Goal: Transaction & Acquisition: Book appointment/travel/reservation

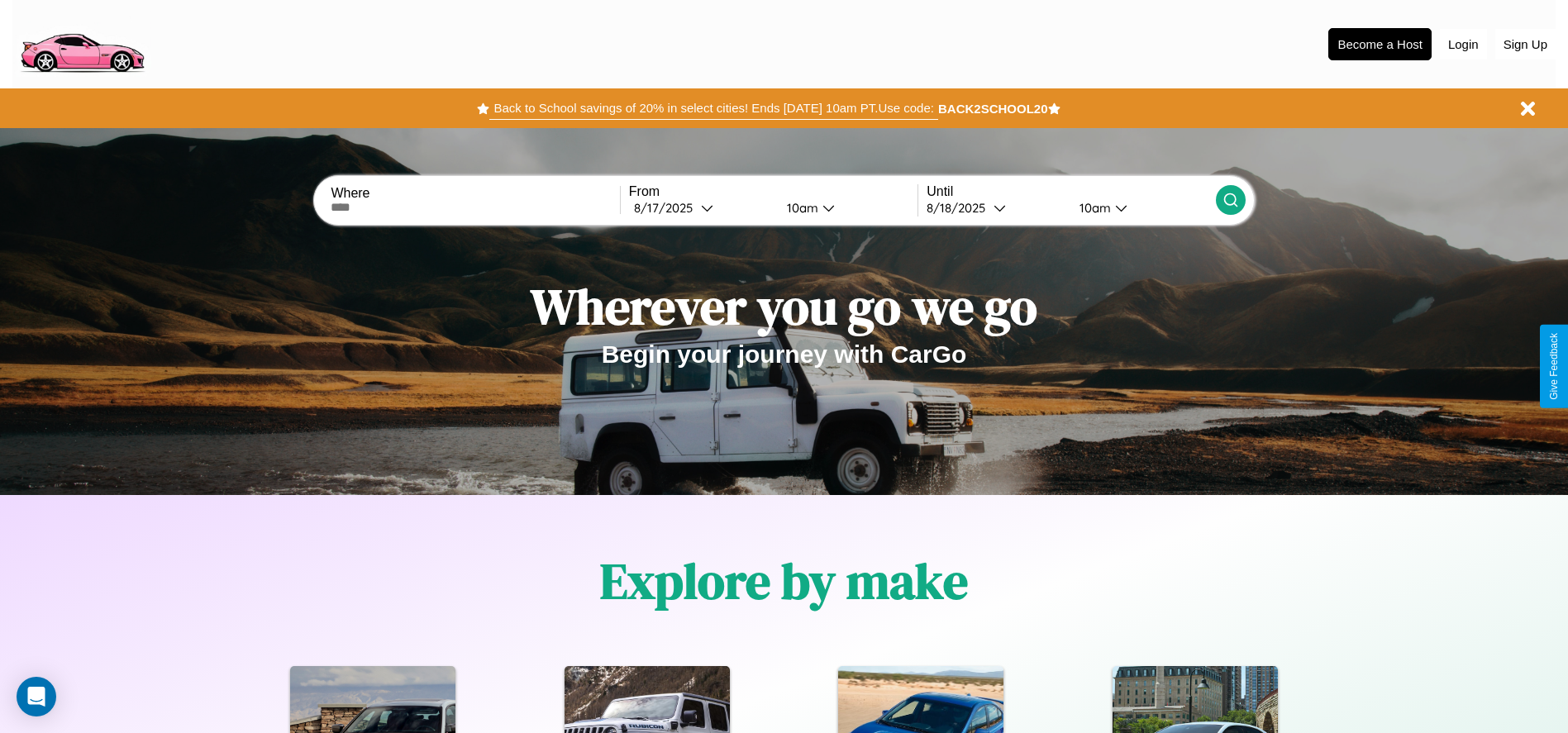
click at [714, 108] on button "Back to School savings of 20% in select cities! Ends [DATE] 10am PT. Use code:" at bounding box center [713, 108] width 448 height 23
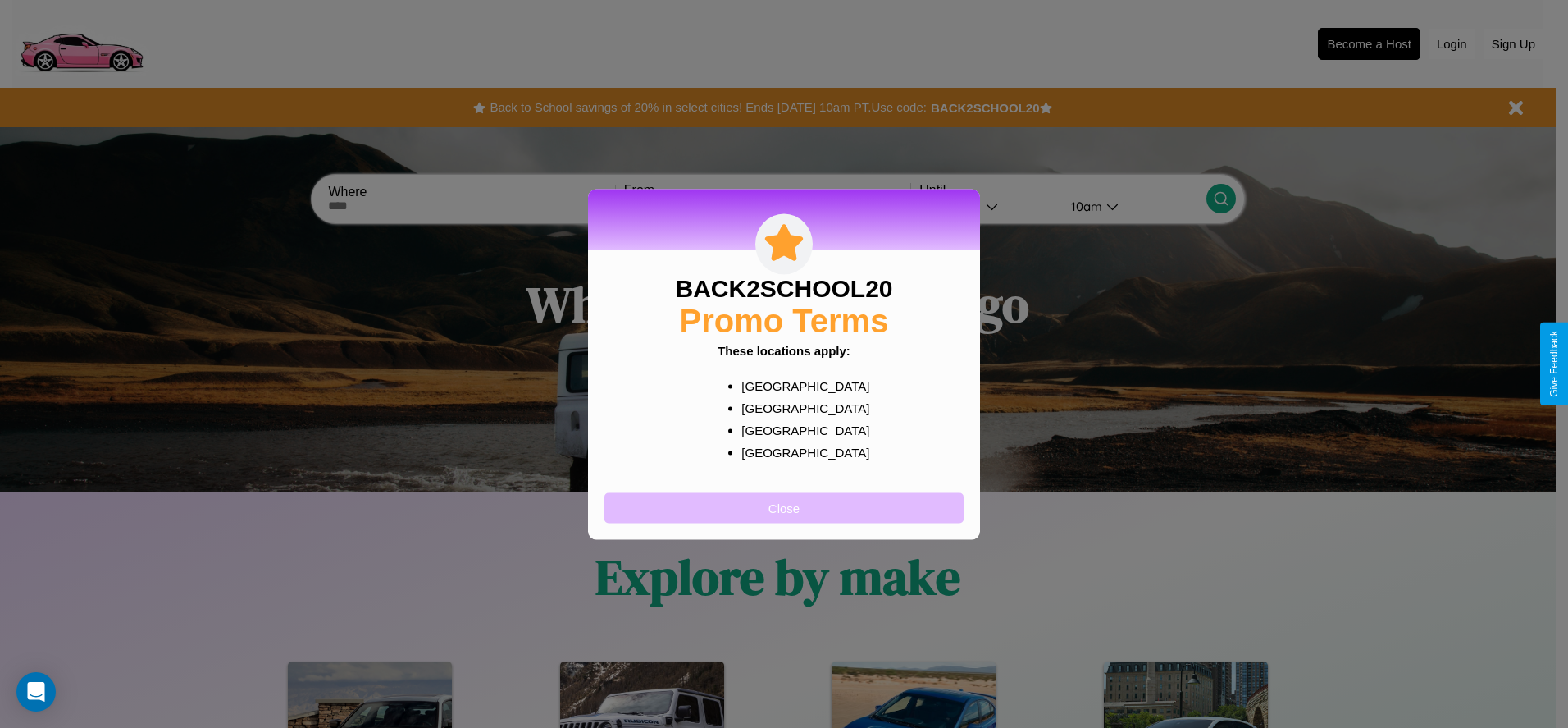
click at [784, 507] on button "Close" at bounding box center [784, 507] width 360 height 31
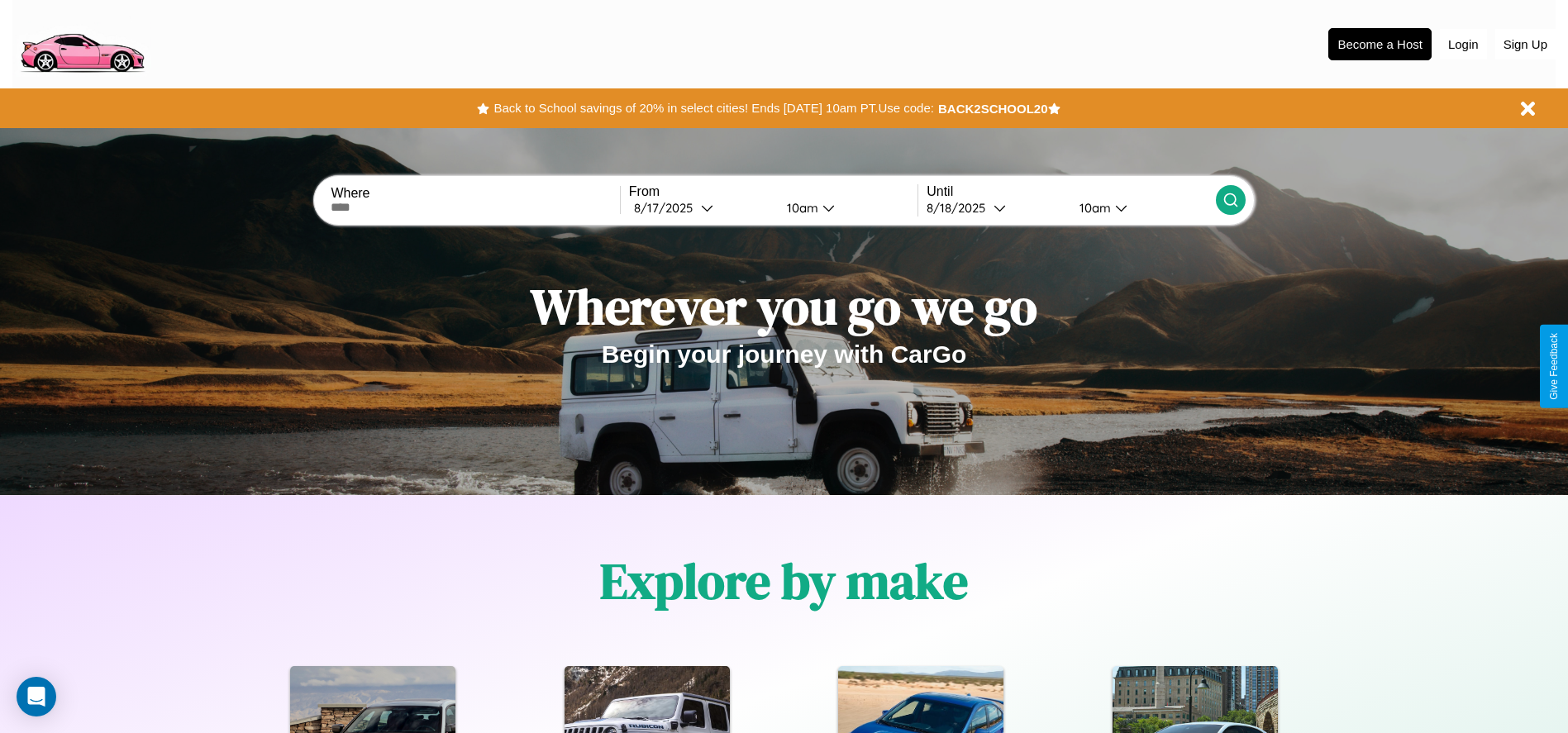
scroll to position [343, 0]
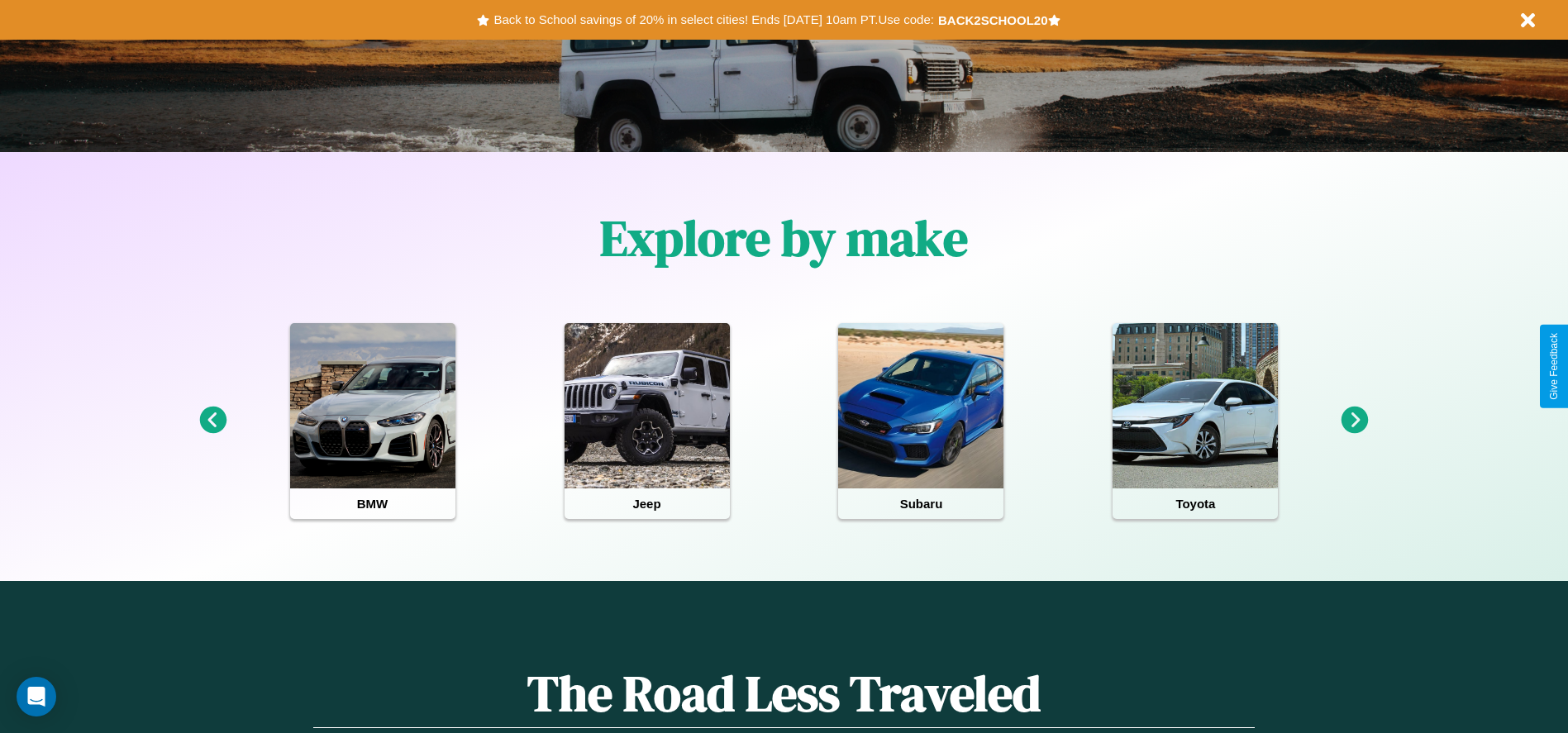
click at [1355, 420] on icon at bounding box center [1355, 420] width 27 height 27
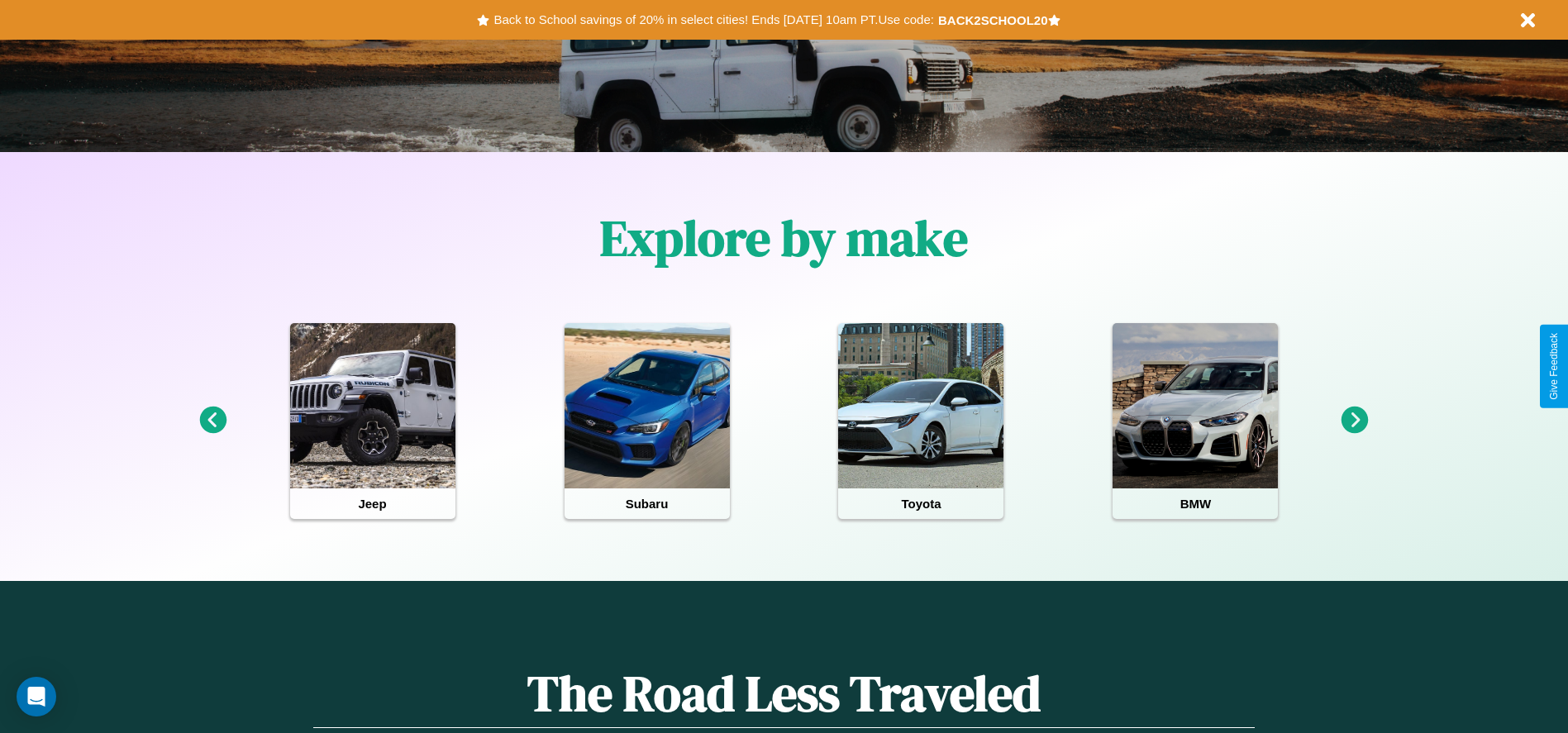
click at [1355, 420] on icon at bounding box center [1355, 420] width 27 height 27
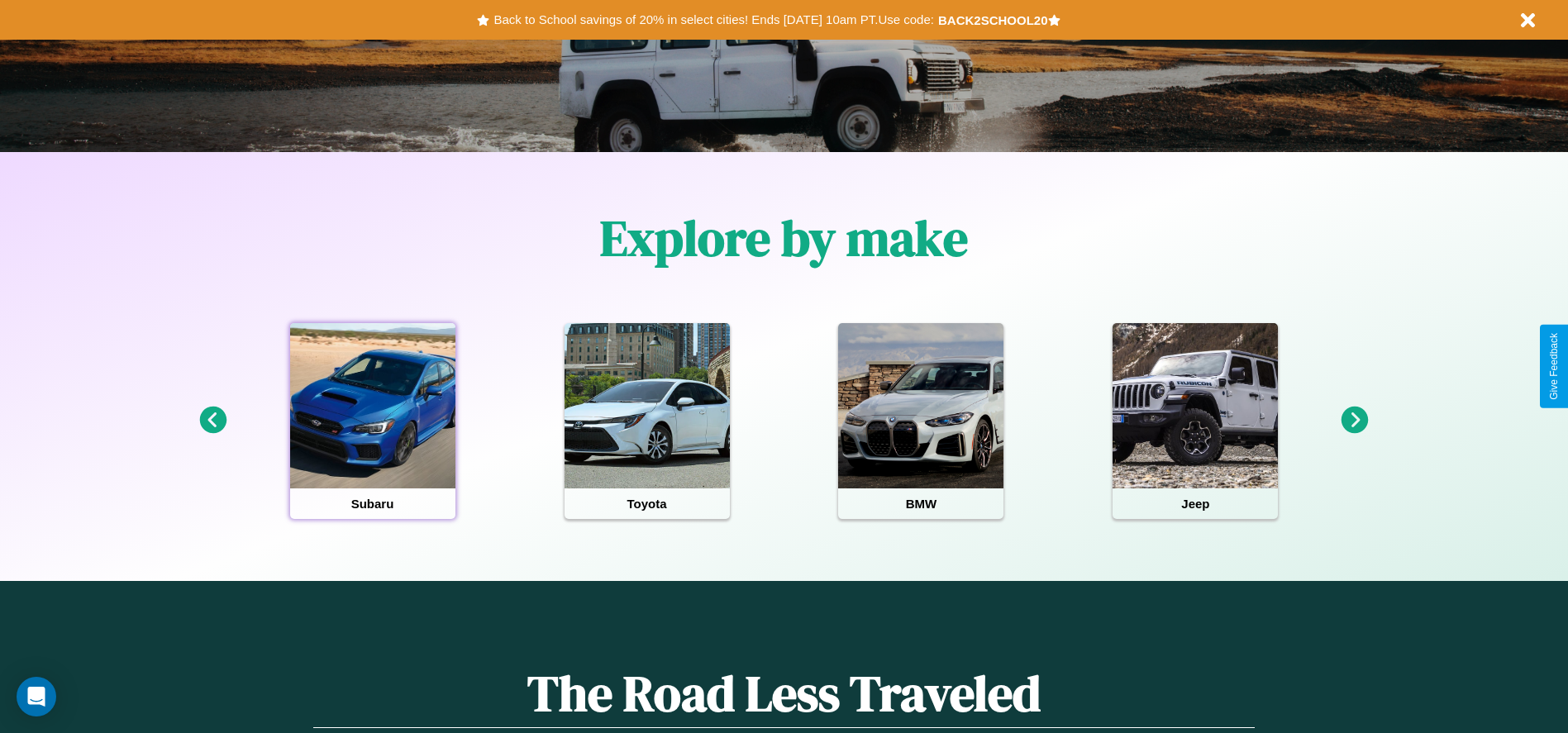
click at [372, 420] on div at bounding box center [373, 405] width 165 height 165
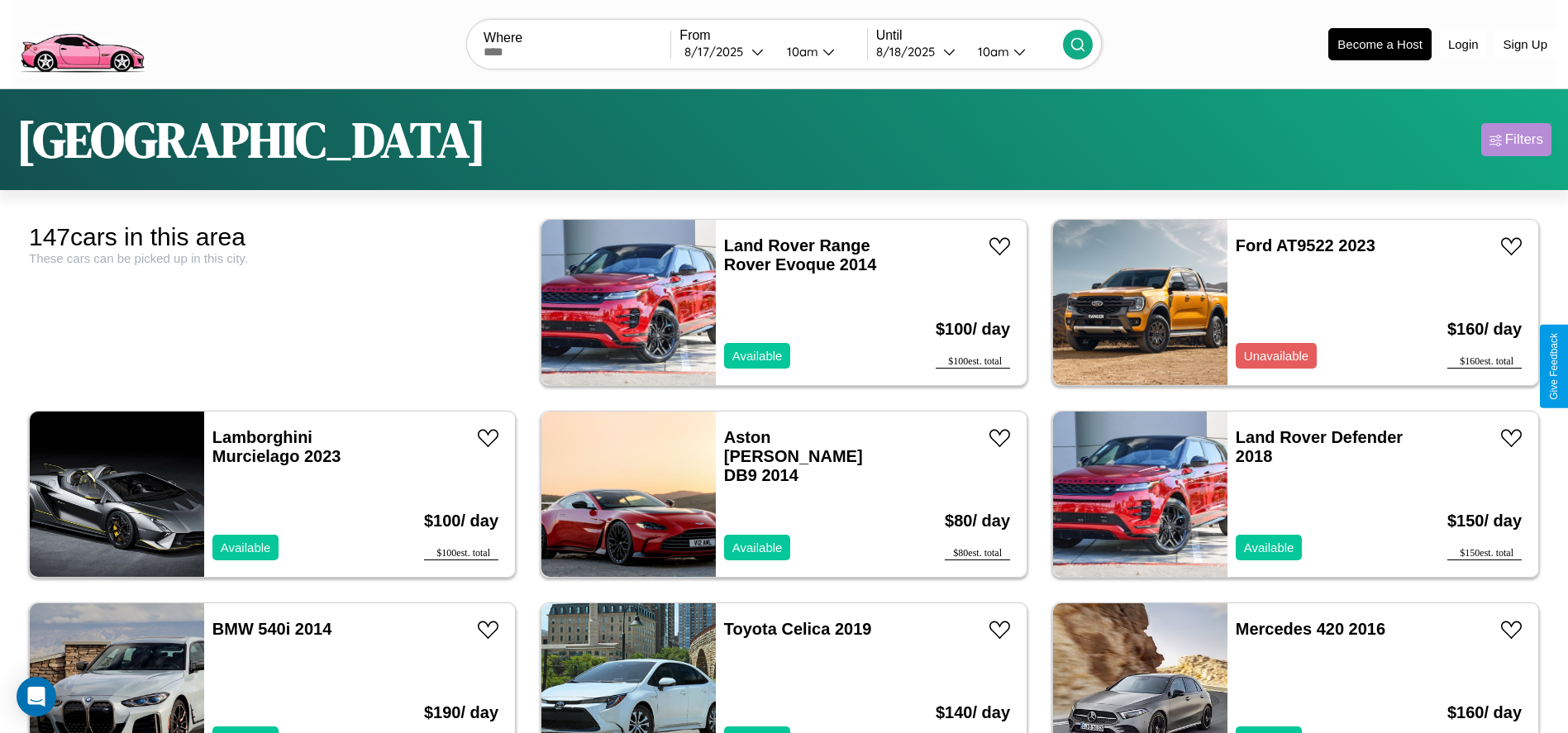
click at [1516, 140] on div "Filters" at bounding box center [1524, 140] width 38 height 17
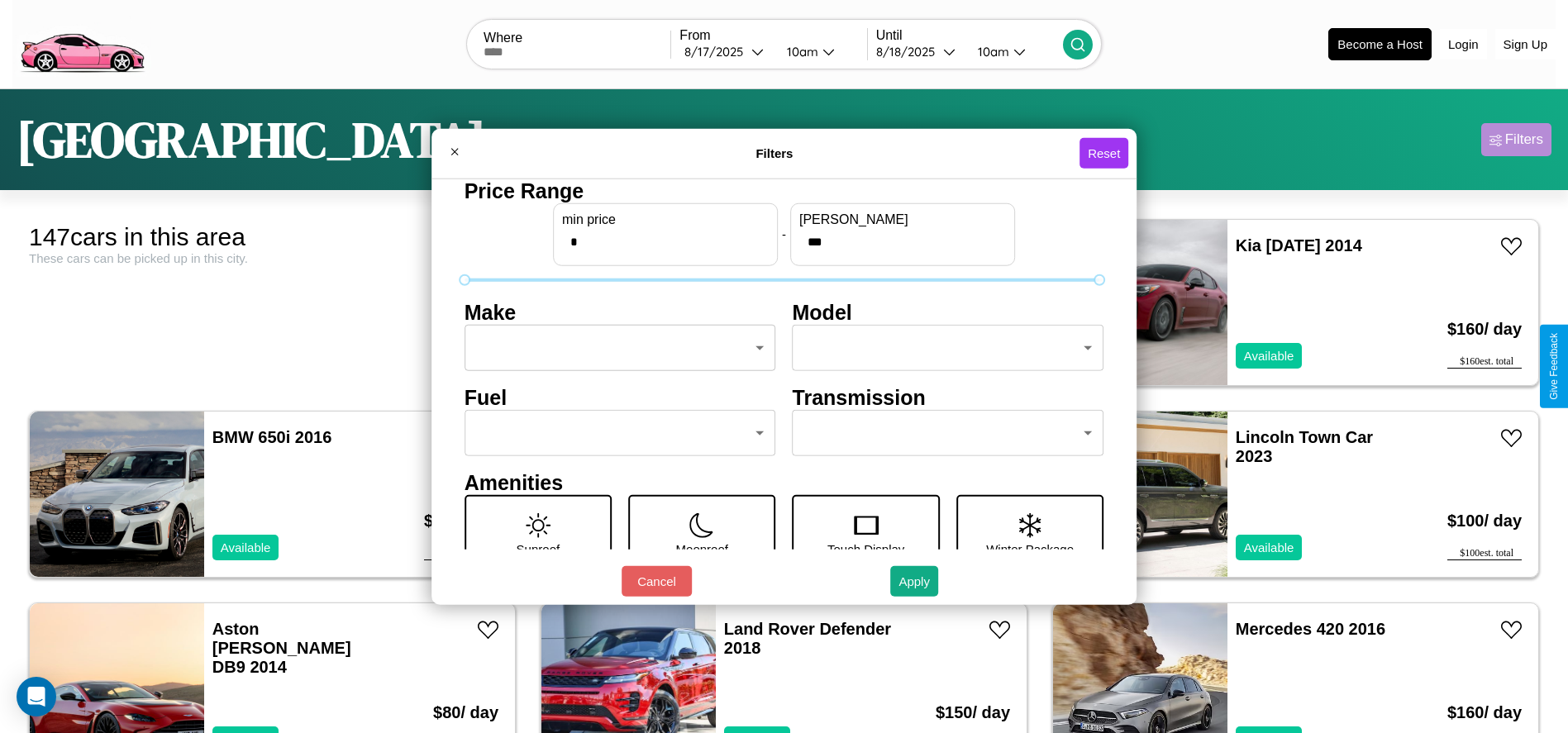
type input "***"
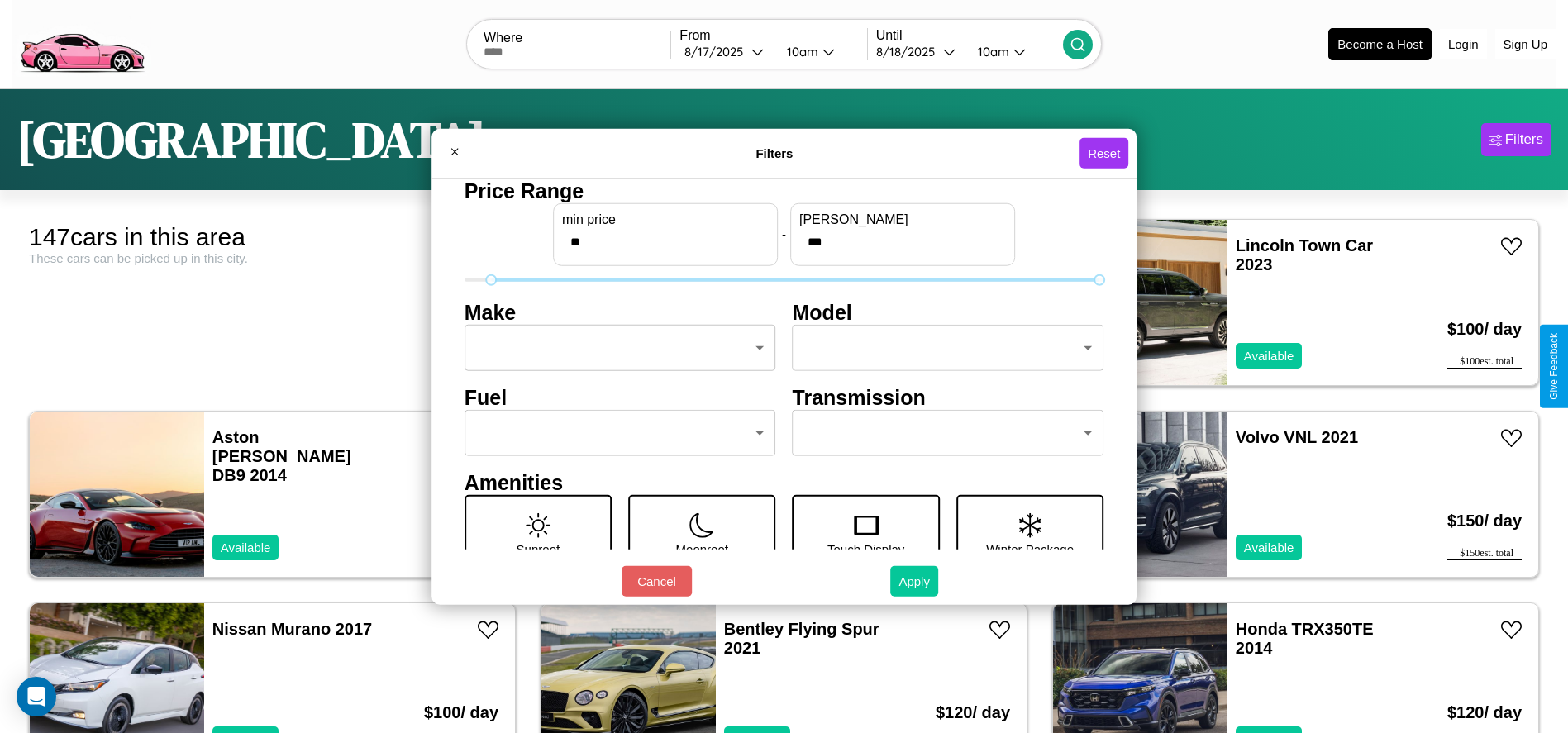
type input "**"
click at [915, 581] on button "Apply" at bounding box center [914, 581] width 48 height 31
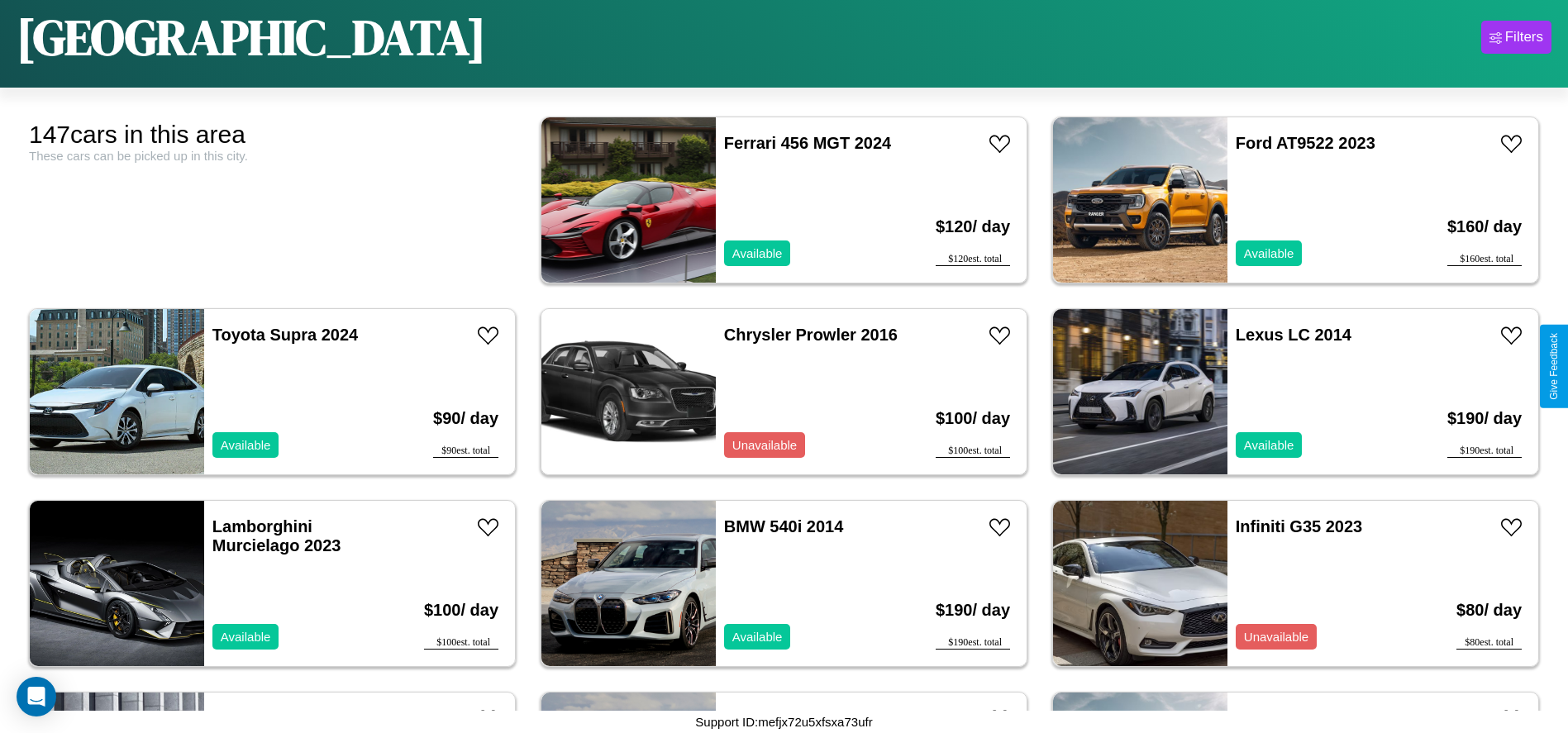
scroll to position [5743, 0]
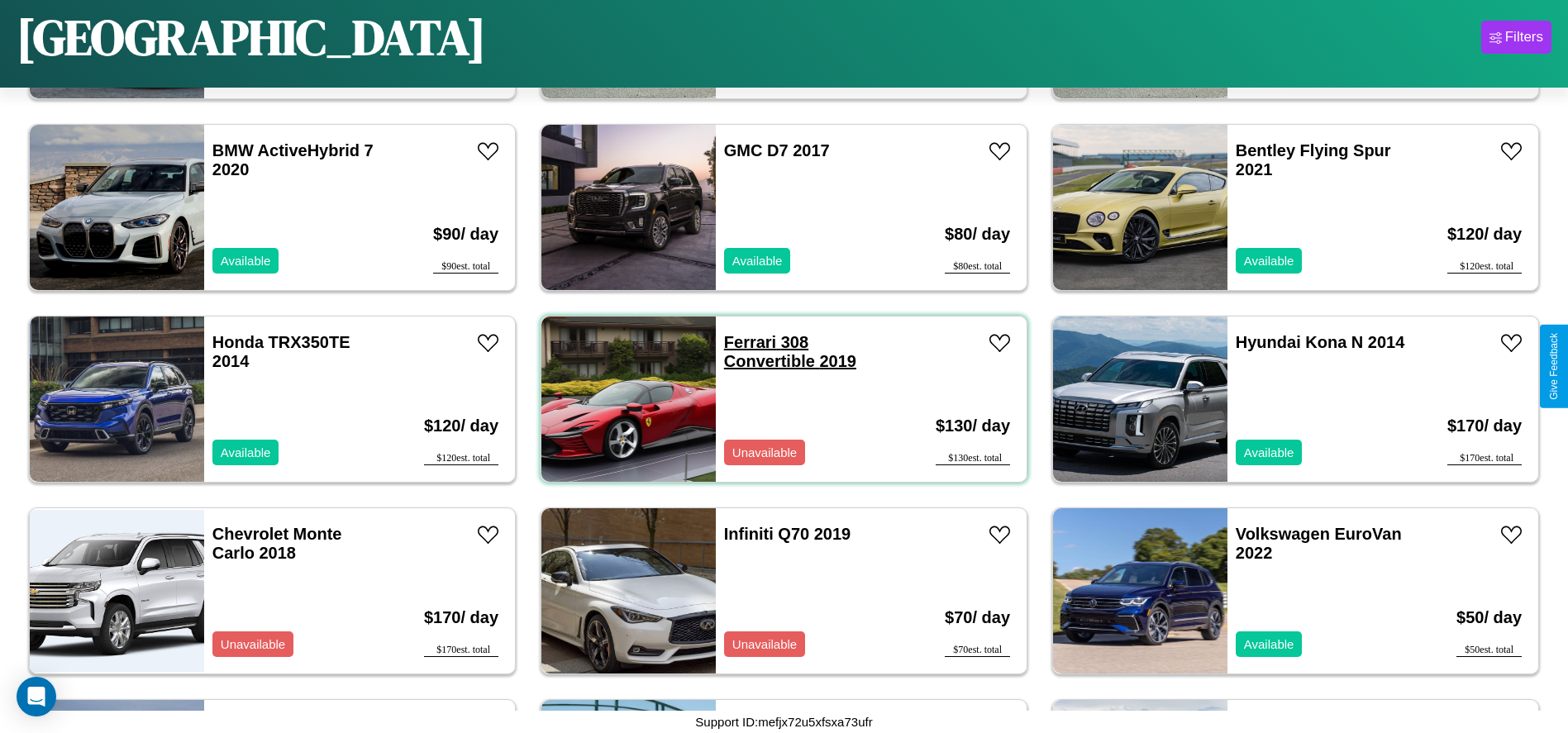
click at [744, 342] on link "Ferrari 308 Convertible 2019" at bounding box center [790, 352] width 132 height 38
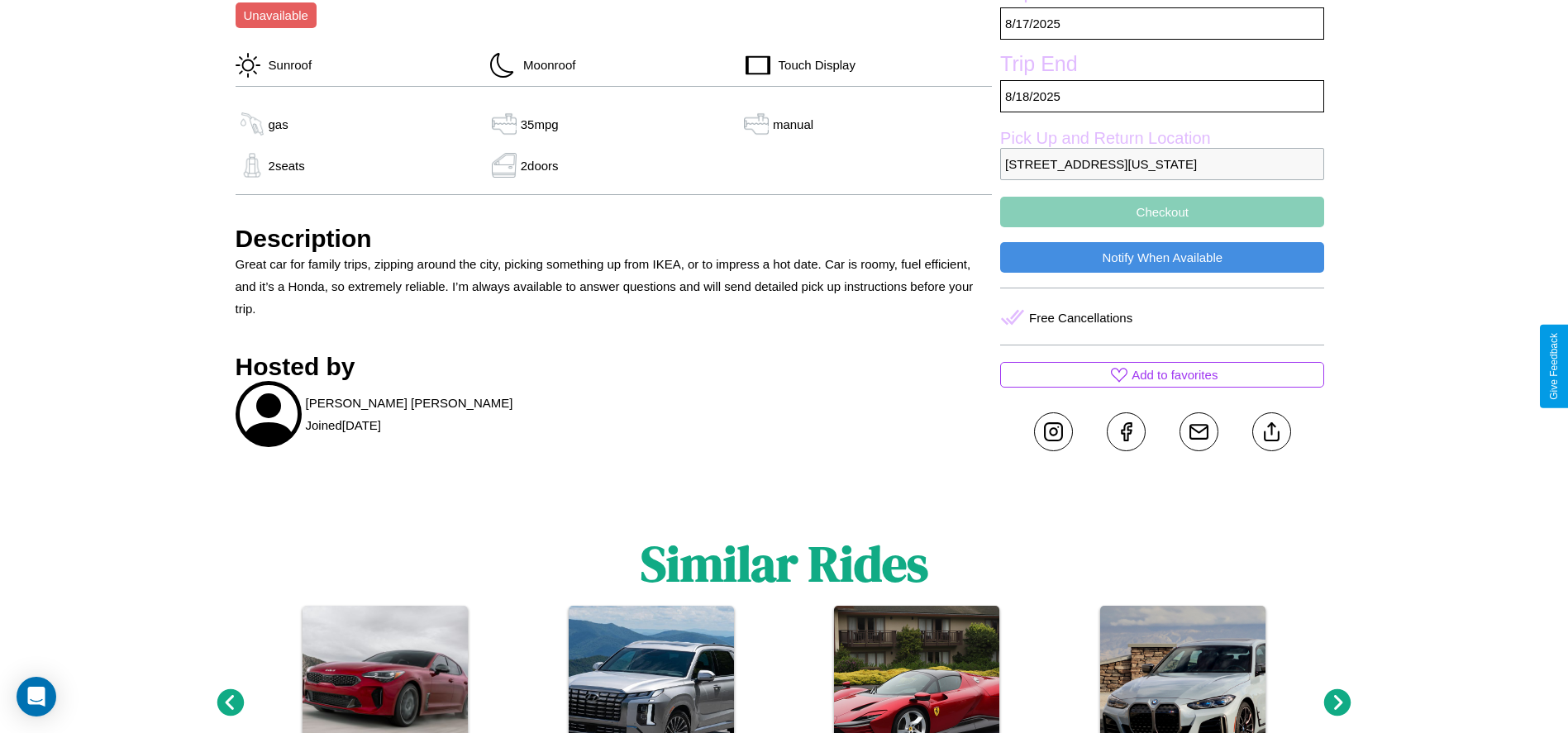
scroll to position [912, 0]
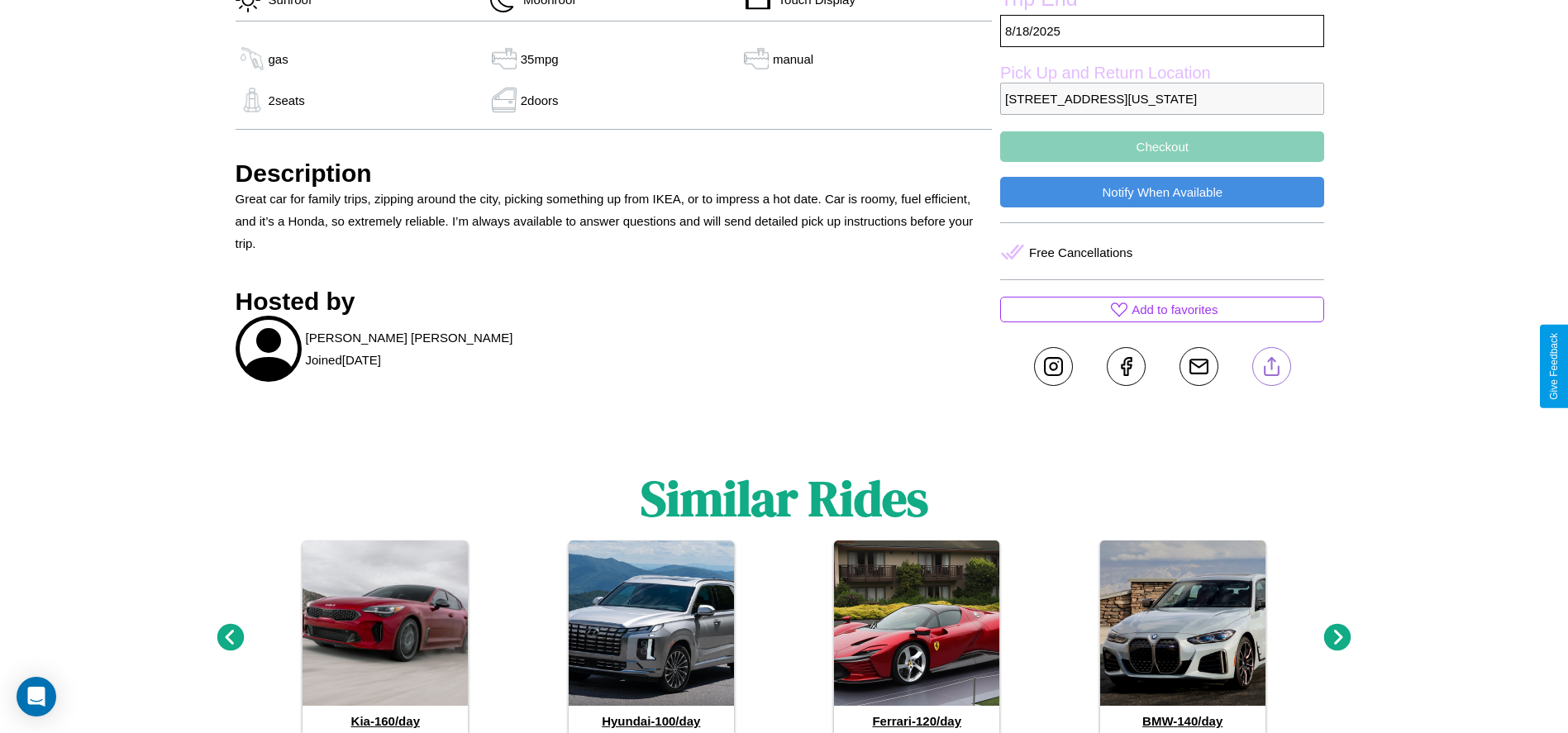
click at [1271, 366] on line at bounding box center [1271, 363] width 0 height 11
